Goal: Check status: Check status

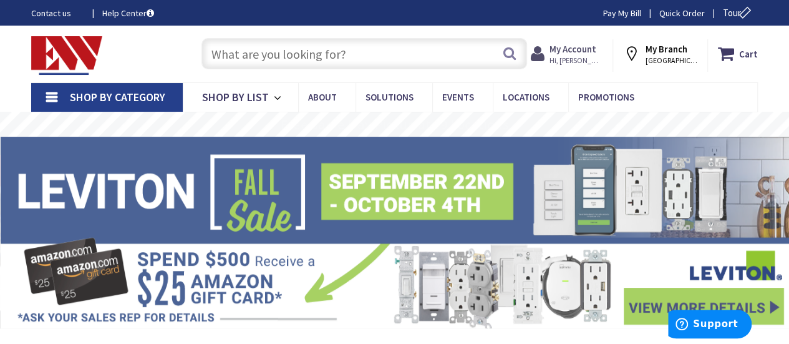
click at [577, 57] on span "Hi, [PERSON_NAME]" at bounding box center [576, 61] width 53 height 10
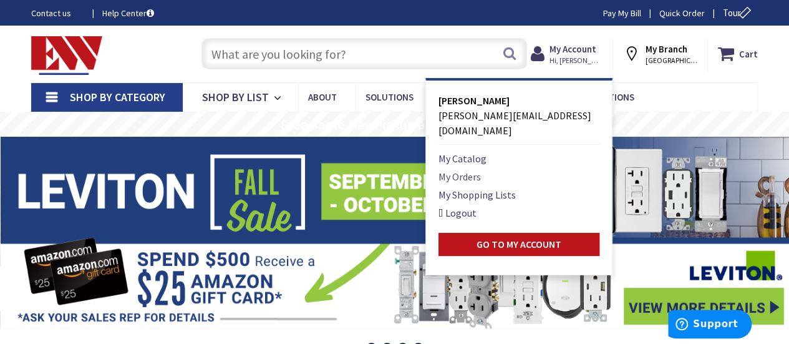
click at [481, 169] on link "My Orders" at bounding box center [460, 176] width 42 height 15
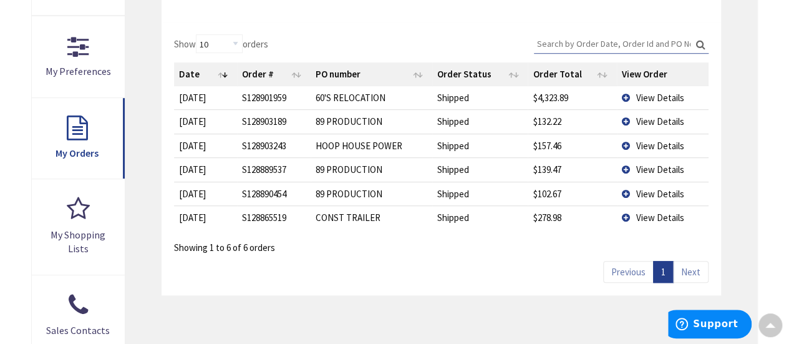
scroll to position [374, 0]
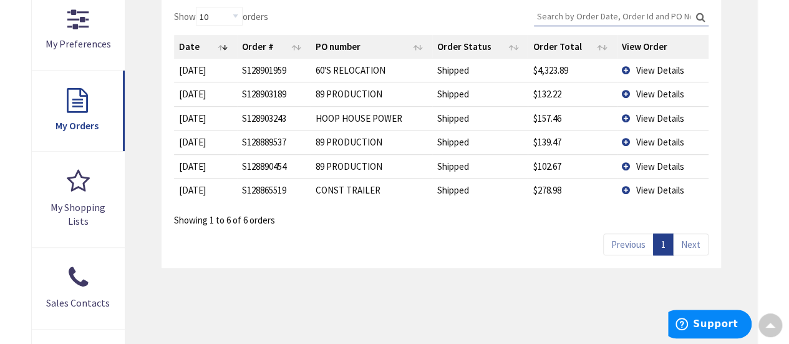
click at [631, 117] on td "View Details" at bounding box center [663, 118] width 92 height 24
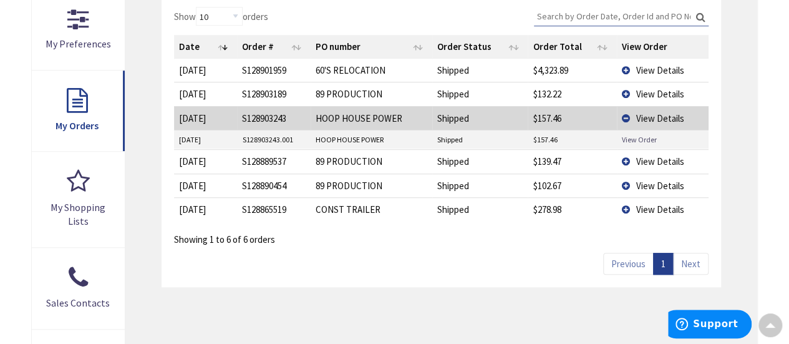
click at [639, 138] on link "View Order" at bounding box center [639, 139] width 35 height 11
click at [626, 94] on td "View Details" at bounding box center [663, 94] width 92 height 24
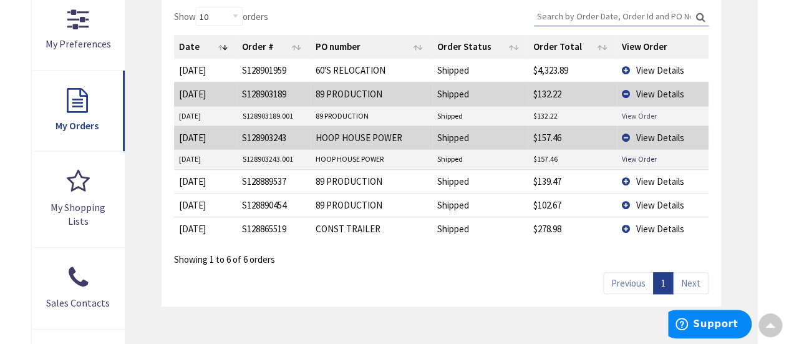
click at [636, 114] on link "View Order" at bounding box center [639, 115] width 35 height 11
drag, startPoint x: 299, startPoint y: 156, endPoint x: 228, endPoint y: 162, distance: 71.3
click at [228, 162] on tr "10/1/2025 S128903243.001 HOOP HOUSE POWER Shipped $157.46 View Order" at bounding box center [441, 159] width 535 height 19
copy tr "S128903243.001"
drag, startPoint x: 568, startPoint y: 158, endPoint x: 527, endPoint y: 161, distance: 40.6
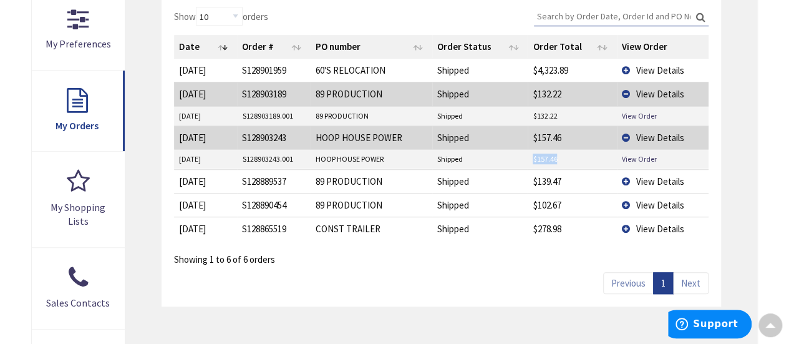
click at [527, 161] on tr "10/1/2025 S128903243.001 HOOP HOUSE POWER Shipped $157.46 View Order" at bounding box center [441, 159] width 535 height 19
copy tr "$157.46"
click at [629, 131] on td "View Details" at bounding box center [663, 137] width 92 height 24
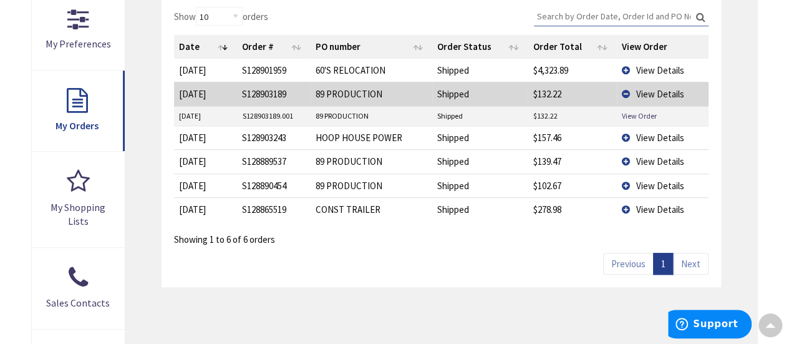
drag, startPoint x: 308, startPoint y: 69, endPoint x: 236, endPoint y: 67, distance: 71.8
click at [236, 67] on tr "10/1/2025 2025-10-01 S128901959 60'S RELOCATION Shipped $4,323.89 View Details" at bounding box center [441, 70] width 535 height 23
drag, startPoint x: 255, startPoint y: 67, endPoint x: 298, endPoint y: 1, distance: 78.9
click at [296, 1] on div "Show 10 25 50 100 orders Search: Date Order # PO number Order Status Order Tota…" at bounding box center [442, 140] width 560 height 293
click at [629, 69] on td "View Details" at bounding box center [663, 70] width 92 height 23
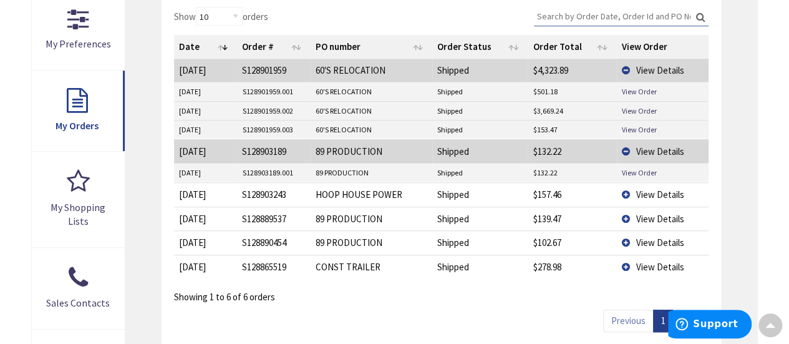
click at [623, 190] on td "View Details" at bounding box center [663, 194] width 92 height 24
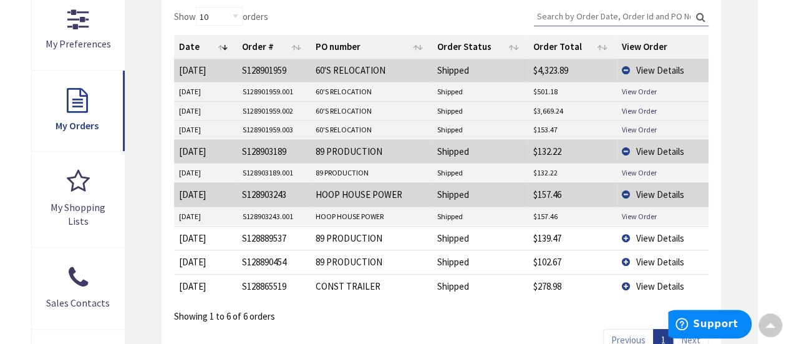
click at [624, 233] on td "View Details" at bounding box center [663, 238] width 92 height 24
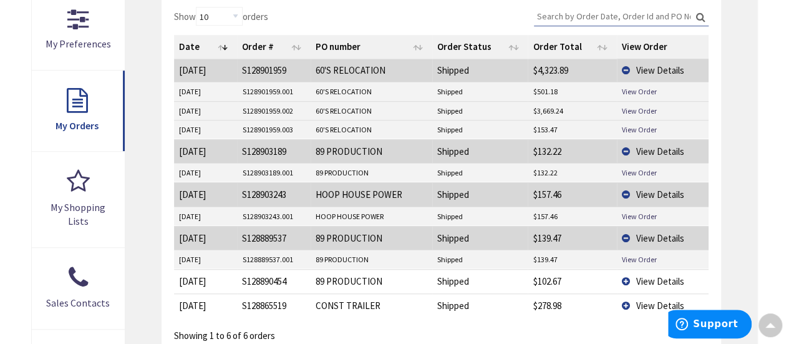
click at [624, 279] on td "View Details" at bounding box center [663, 281] width 92 height 24
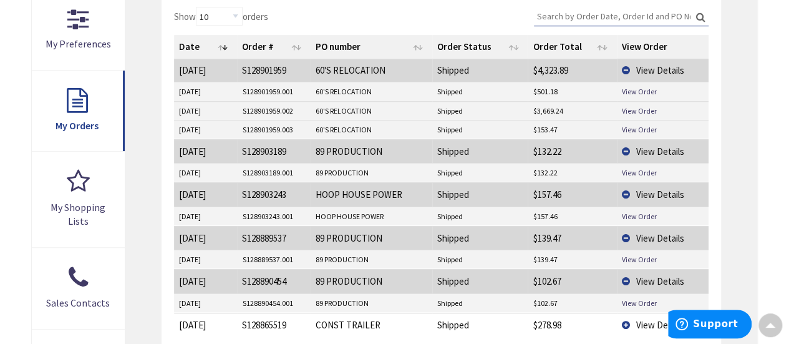
scroll to position [437, 0]
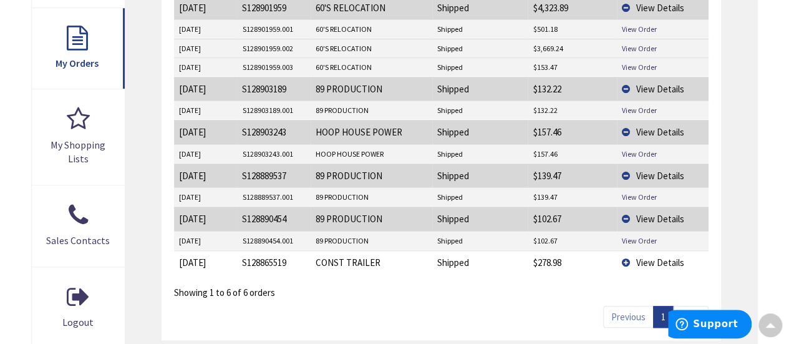
click at [628, 128] on td "View Details" at bounding box center [663, 132] width 92 height 24
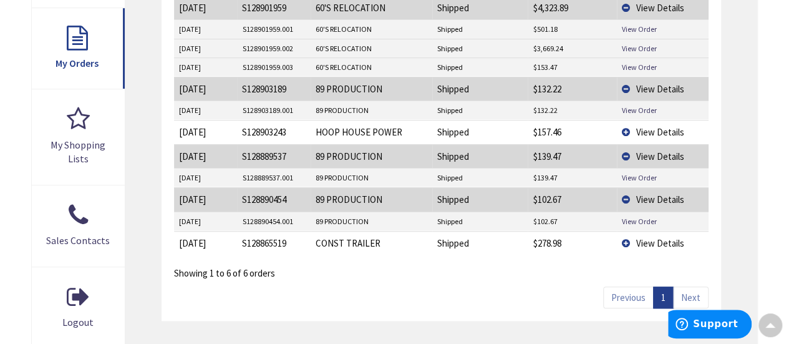
click at [629, 86] on td "View Details" at bounding box center [663, 89] width 92 height 24
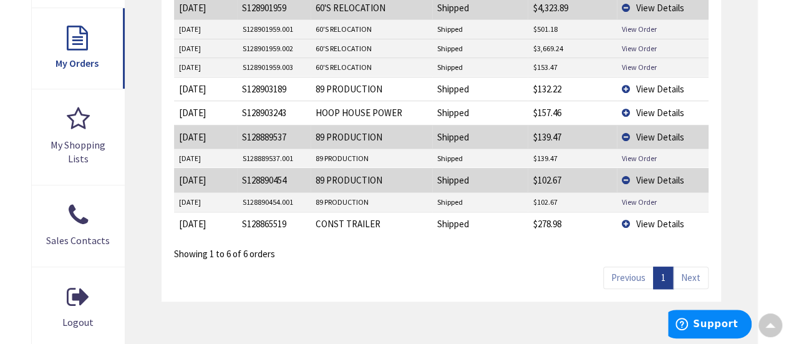
click at [623, 134] on td "View Details" at bounding box center [663, 137] width 92 height 24
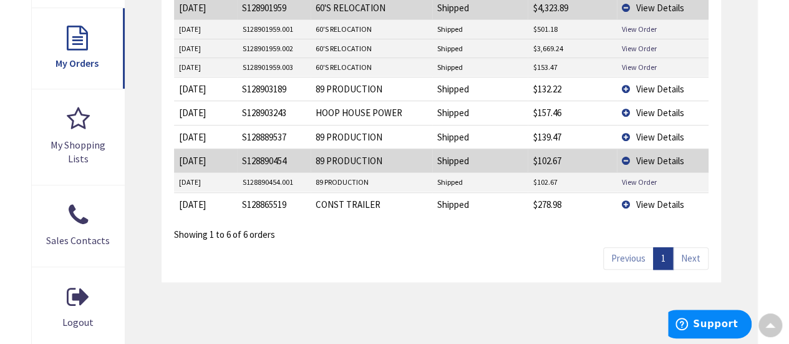
click at [623, 155] on td "View Details" at bounding box center [663, 160] width 92 height 24
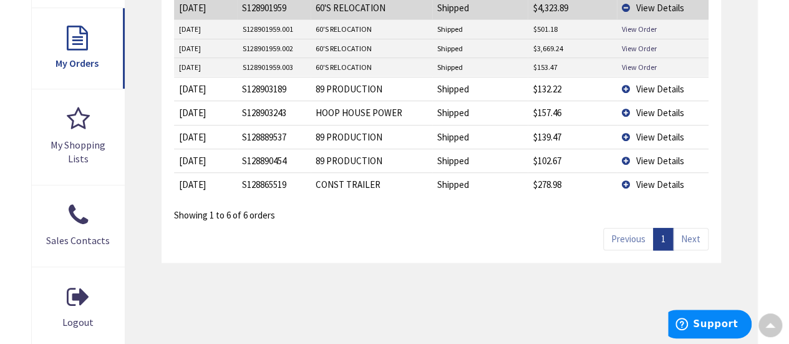
drag, startPoint x: 301, startPoint y: 29, endPoint x: 228, endPoint y: 36, distance: 72.7
click at [228, 36] on tr "10/1/2025 S128901959.001 60'S RELOCATION Shipped $501.18 View Order" at bounding box center [441, 29] width 535 height 19
copy tr "S128901959.001"
drag, startPoint x: 561, startPoint y: 24, endPoint x: 535, endPoint y: 31, distance: 27.1
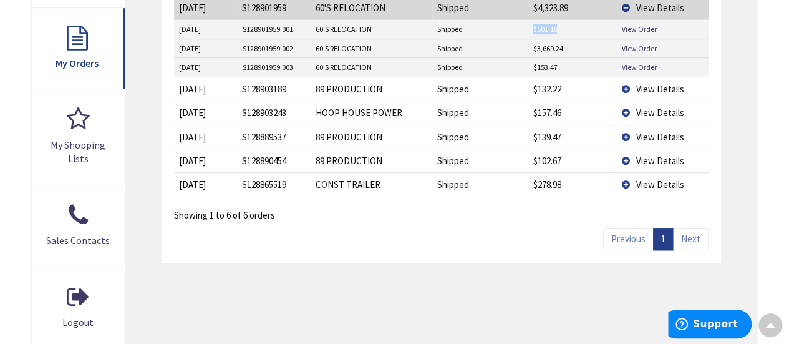
click at [528, 31] on td "$501.18" at bounding box center [572, 29] width 89 height 19
copy td "$501.18"
drag, startPoint x: 566, startPoint y: 46, endPoint x: 535, endPoint y: 47, distance: 31.2
click at [537, 47] on td "$3,669.24" at bounding box center [572, 48] width 89 height 19
click at [531, 47] on td "$3,669.24" at bounding box center [572, 48] width 89 height 19
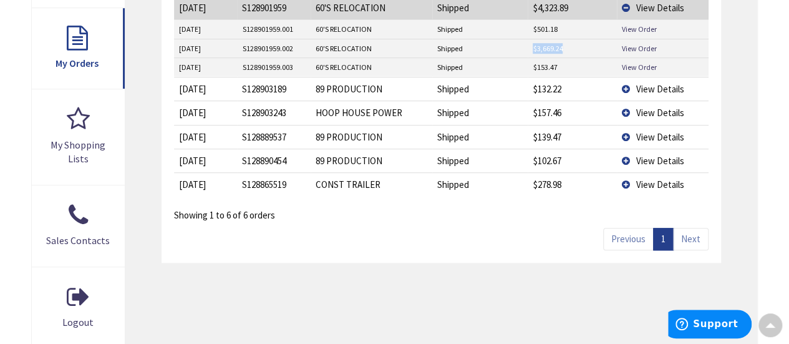
drag, startPoint x: 566, startPoint y: 46, endPoint x: 512, endPoint y: 52, distance: 55.3
click at [512, 52] on tr "10/1/2025 S128901959.002 60'S RELOCATION Shipped $3,669.24 View Order" at bounding box center [441, 48] width 535 height 19
copy tr "$3,669.24"
drag, startPoint x: 562, startPoint y: 62, endPoint x: 517, endPoint y: 65, distance: 45.6
click at [517, 65] on tr "10/1/2025 S128901959.003 60'S RELOCATION Shipped $153.47 View Order" at bounding box center [441, 66] width 535 height 19
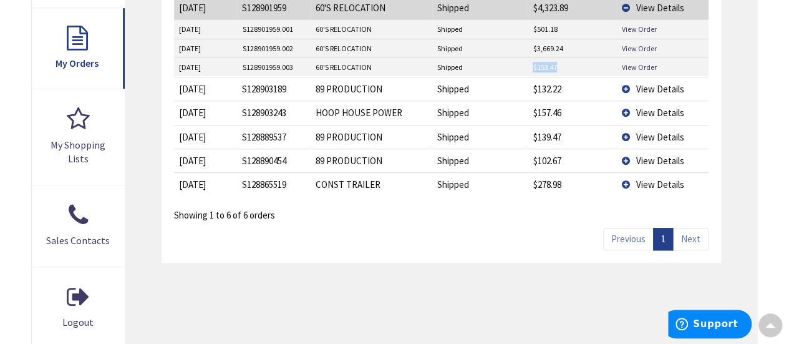
copy tr "$153.47"
click at [624, 6] on td "View Details" at bounding box center [663, 7] width 92 height 23
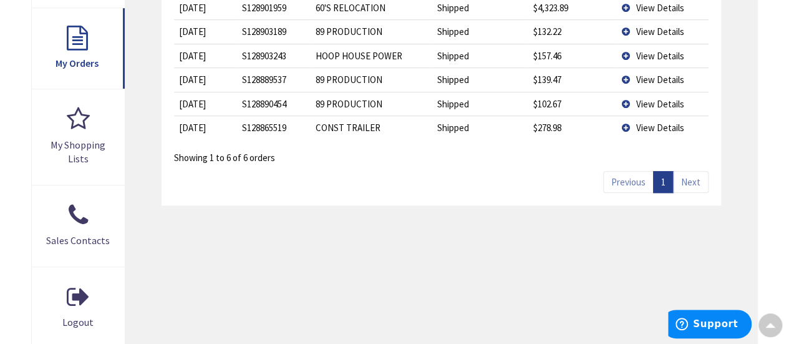
click at [628, 102] on td "View Details" at bounding box center [663, 104] width 92 height 24
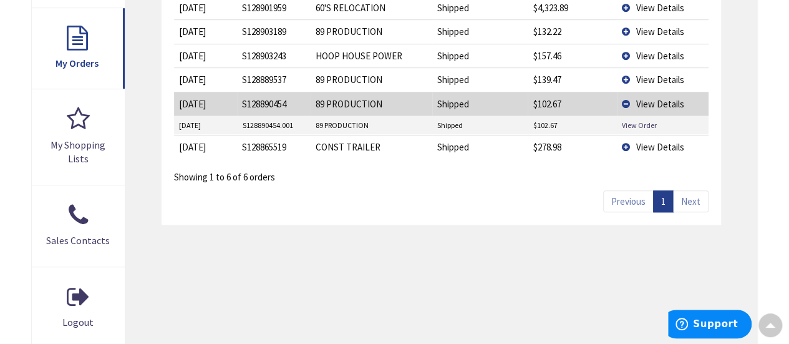
click at [626, 79] on td "View Details" at bounding box center [663, 79] width 92 height 24
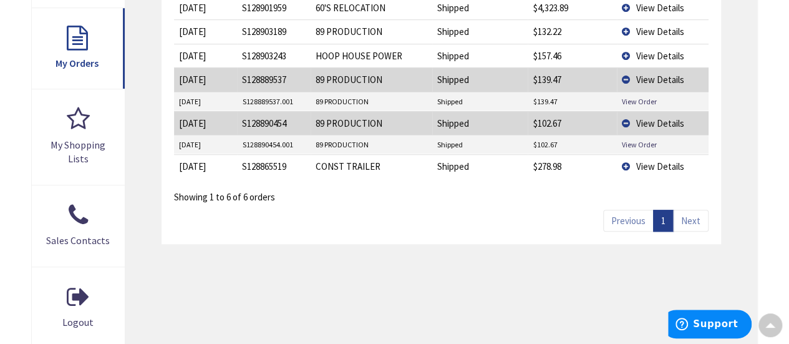
click at [626, 31] on td "View Details" at bounding box center [663, 31] width 92 height 24
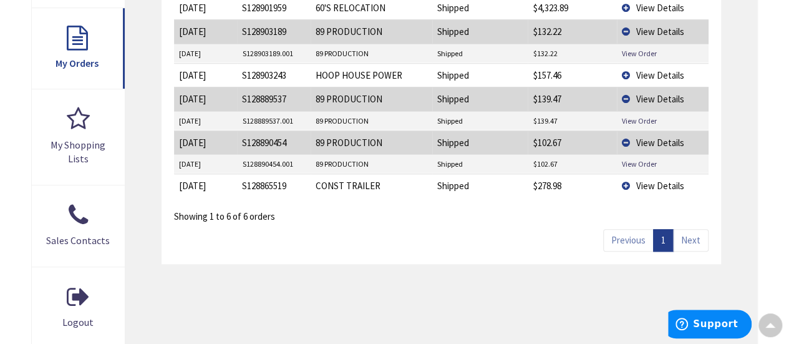
drag, startPoint x: 293, startPoint y: 162, endPoint x: 235, endPoint y: 160, distance: 58.0
click at [235, 160] on tr "9/30/2025 S128890454.001 89 PRODUCTION Shipped $102.67 View Order" at bounding box center [441, 164] width 535 height 19
copy tr "S128890454.001"
drag, startPoint x: 574, startPoint y: 158, endPoint x: 504, endPoint y: 166, distance: 70.3
click at [502, 166] on tr "9/30/2025 S128890454.001 89 PRODUCTION Shipped $102.67 View Order" at bounding box center [441, 164] width 535 height 19
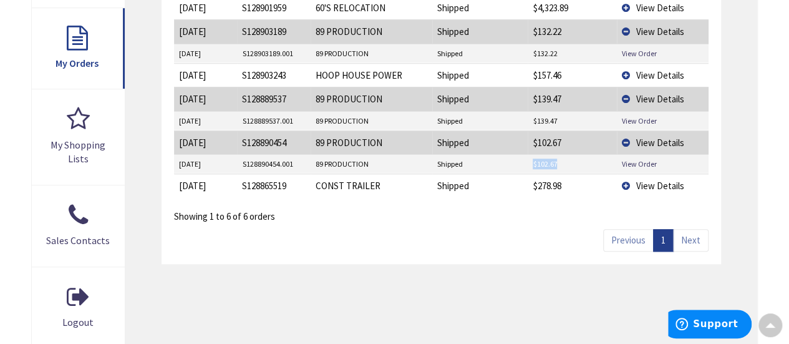
copy tr "$102.67"
click at [626, 139] on td "View Details" at bounding box center [663, 142] width 92 height 24
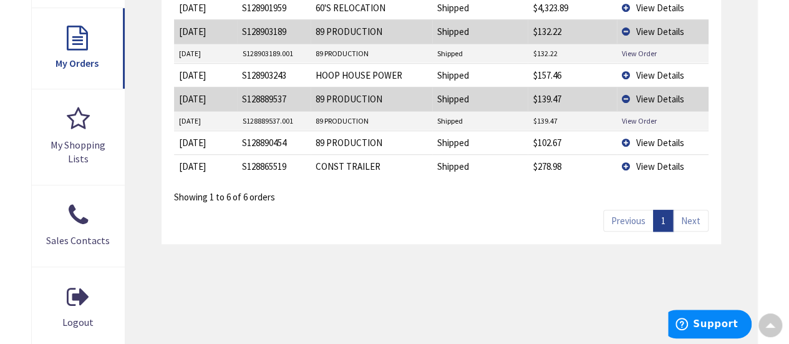
drag, startPoint x: 303, startPoint y: 117, endPoint x: 220, endPoint y: 124, distance: 82.6
click at [218, 124] on tr "9/30/2025 S128889537.001 89 PRODUCTION Shipped $139.47 View Order" at bounding box center [441, 121] width 535 height 19
copy tr "S128889537.001"
drag, startPoint x: 564, startPoint y: 118, endPoint x: 521, endPoint y: 121, distance: 43.2
click at [522, 121] on tr "9/30/2025 S128889537.001 89 PRODUCTION Shipped $139.47 View Order" at bounding box center [441, 121] width 535 height 19
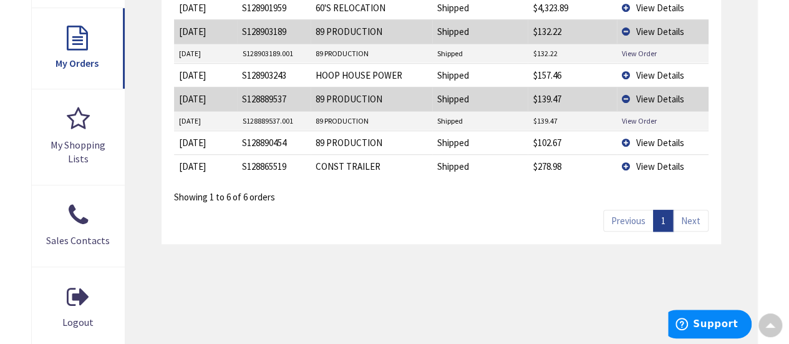
click at [624, 95] on td "View Details" at bounding box center [663, 99] width 92 height 24
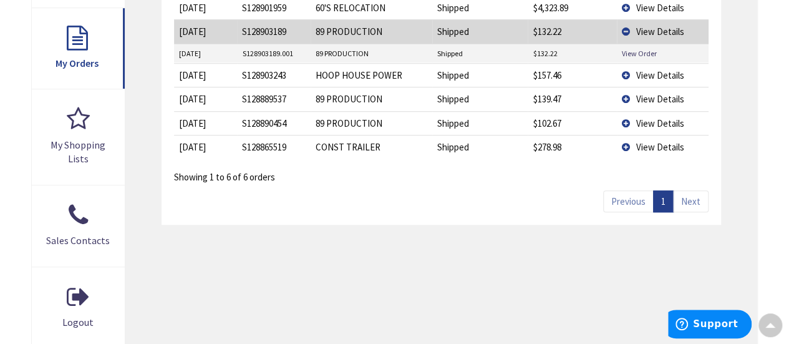
drag, startPoint x: 280, startPoint y: 54, endPoint x: 228, endPoint y: 58, distance: 52.6
click at [228, 58] on tr "10/1/2025 S128903189.001 89 PRODUCTION Shipped $132.22 View Order" at bounding box center [441, 53] width 535 height 19
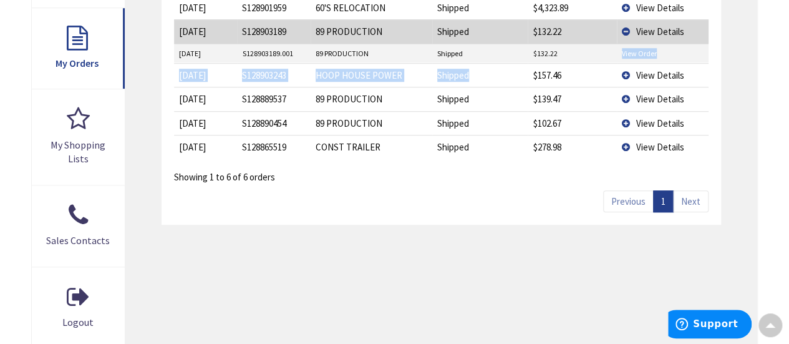
drag, startPoint x: 563, startPoint y: 51, endPoint x: 518, endPoint y: 61, distance: 46.0
click at [519, 62] on tbody "10/1/2025 2025-10-01 S128901959 60'S RELOCATION Shipped $4,323.89 View Details …" at bounding box center [441, 77] width 535 height 163
click at [557, 47] on td "$132.22" at bounding box center [572, 53] width 89 height 19
drag, startPoint x: 563, startPoint y: 52, endPoint x: 529, endPoint y: 61, distance: 34.8
click at [529, 61] on tbody "10/1/2025 2025-10-01 S128901959 60'S RELOCATION Shipped $4,323.89 View Details …" at bounding box center [441, 77] width 535 height 163
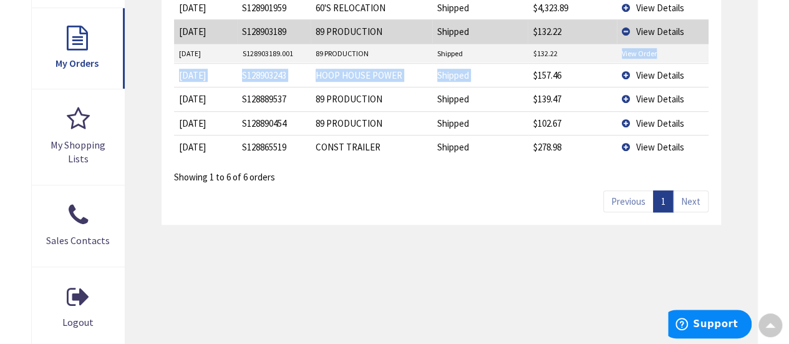
click at [574, 49] on td "$132.22" at bounding box center [572, 53] width 89 height 19
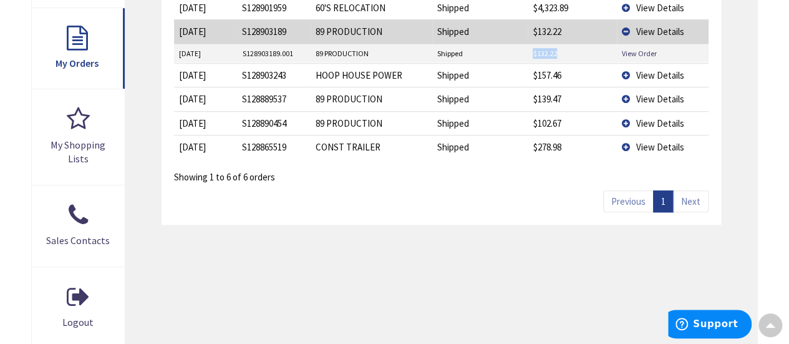
drag, startPoint x: 573, startPoint y: 49, endPoint x: 527, endPoint y: 54, distance: 46.4
click at [528, 54] on td "$132.22" at bounding box center [572, 53] width 89 height 19
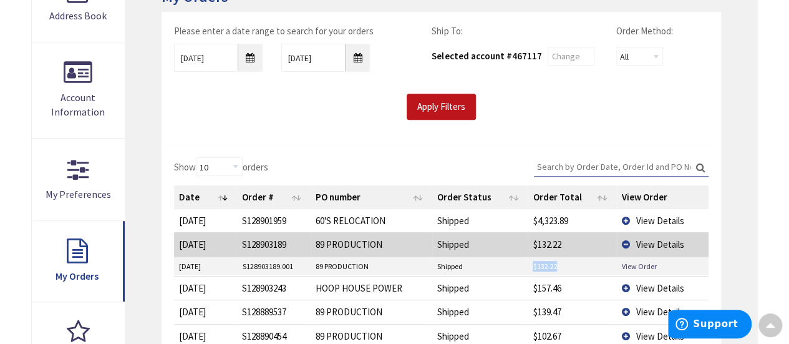
scroll to position [125, 0]
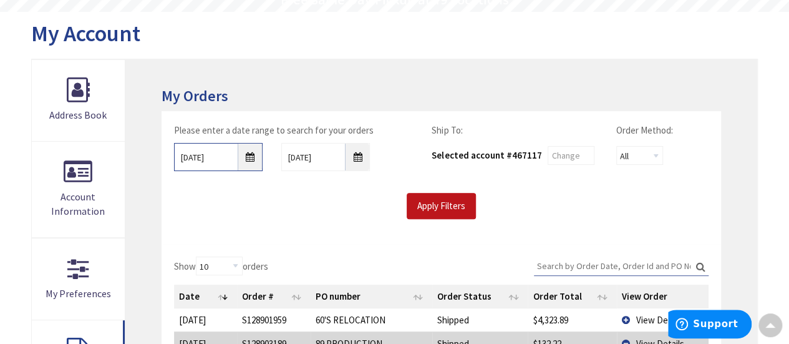
click at [250, 152] on input "9/25/2025" at bounding box center [218, 157] width 89 height 28
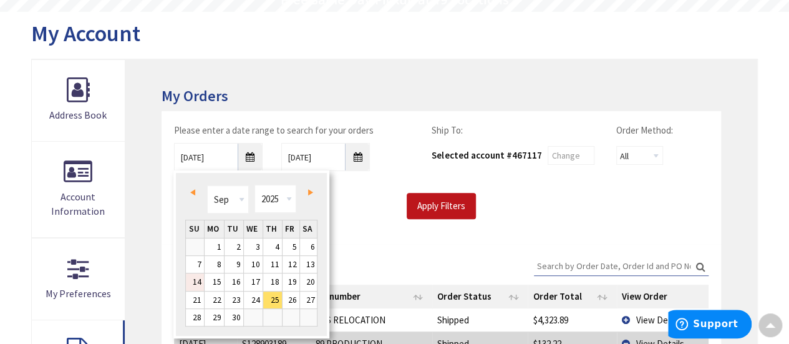
click at [198, 282] on link "14" at bounding box center [195, 281] width 18 height 17
type input "09/14/2025"
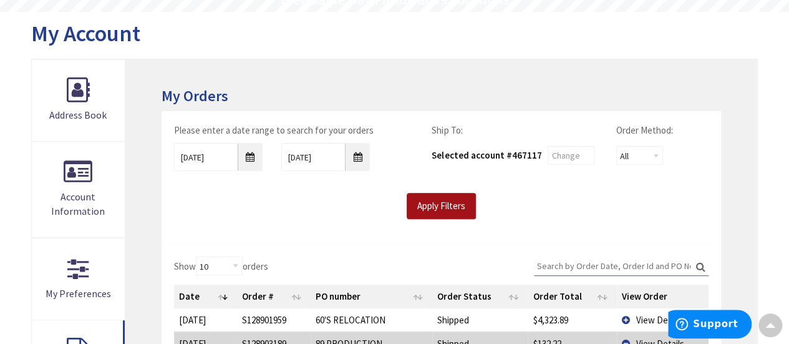
click at [437, 209] on input "Apply Filters" at bounding box center [441, 206] width 69 height 26
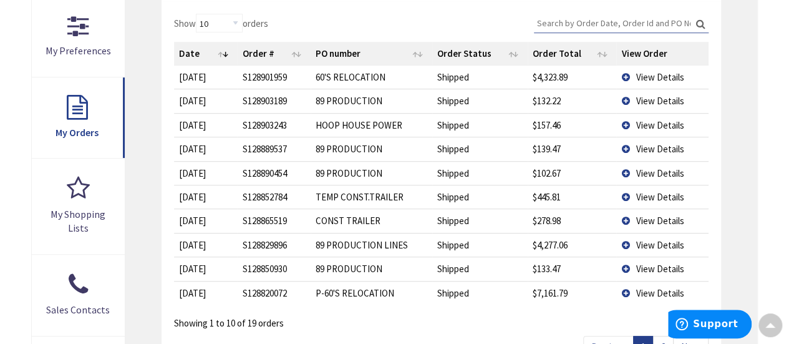
scroll to position [374, 0]
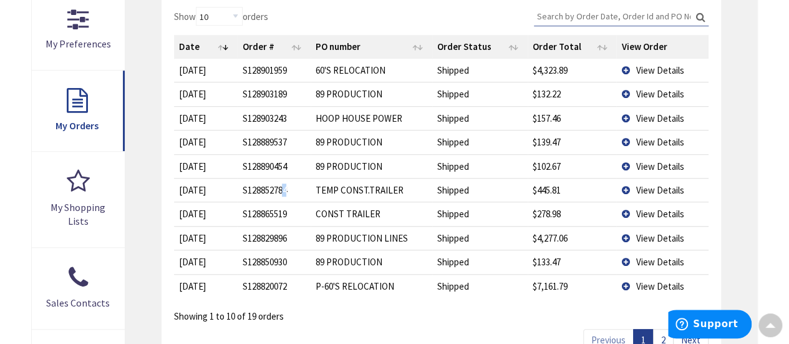
drag, startPoint x: 296, startPoint y: 190, endPoint x: 286, endPoint y: 190, distance: 9.4
click at [286, 190] on td "S128852784" at bounding box center [274, 190] width 74 height 24
click at [628, 188] on td "View Details" at bounding box center [662, 190] width 92 height 24
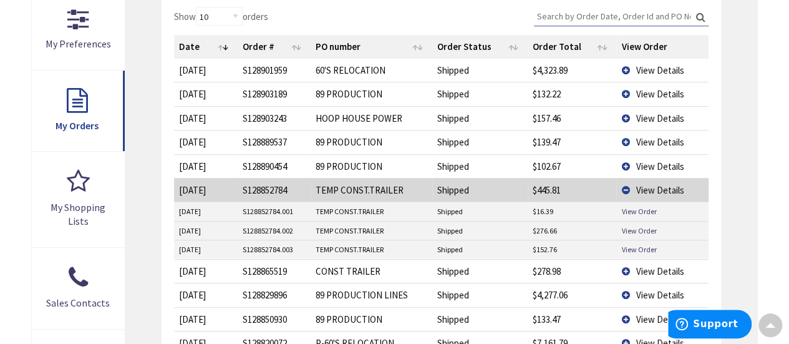
click at [624, 185] on td "View Details" at bounding box center [662, 190] width 92 height 24
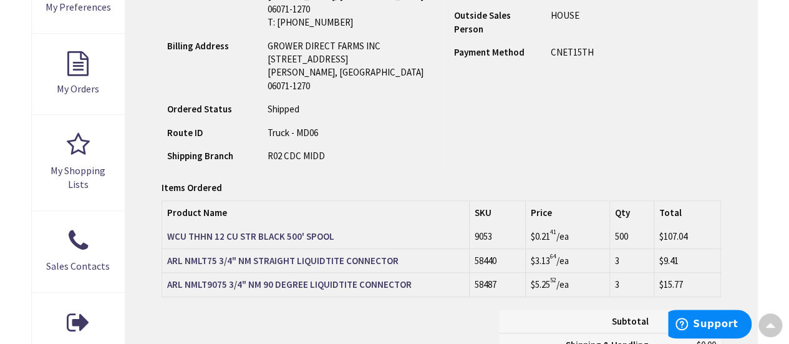
scroll to position [437, 0]
